Goal: Information Seeking & Learning: Check status

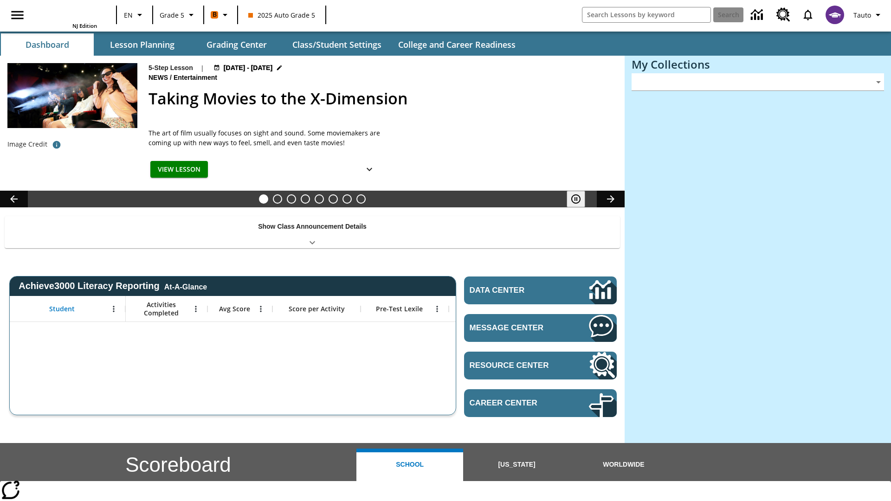
type input "-1"
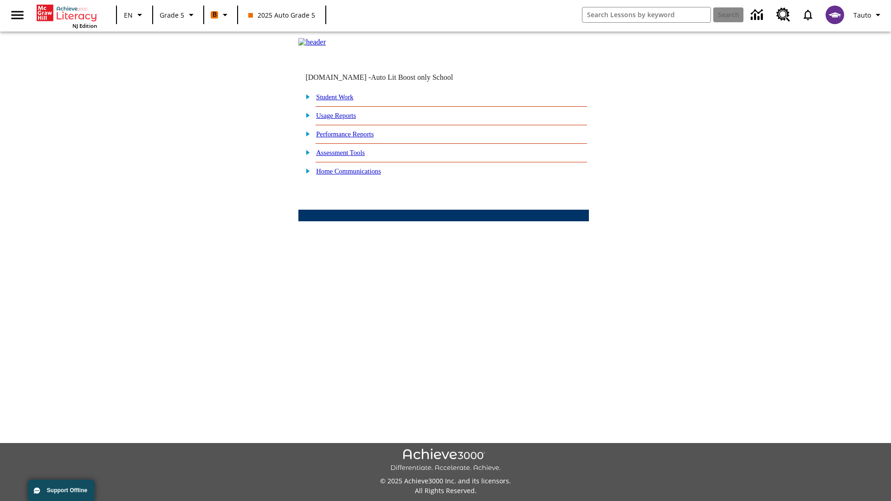
click at [355, 138] on link "Performance Reports" at bounding box center [345, 133] width 58 height 7
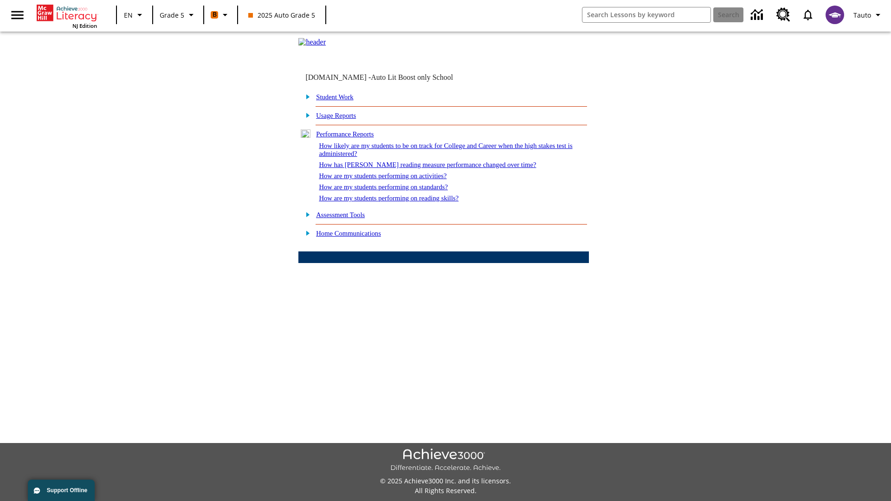
click at [428, 157] on link "How likely are my students to be on track for College and Career when the high …" at bounding box center [445, 149] width 253 height 15
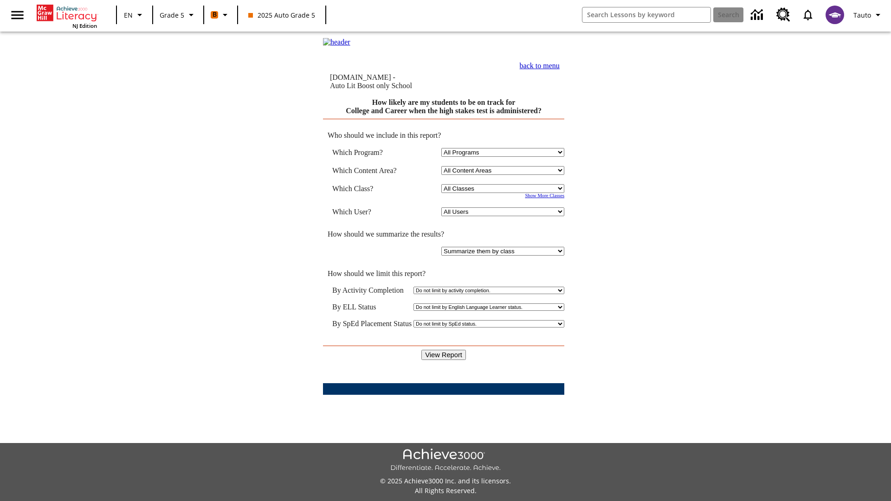
select select "11133131"
